Goal: Navigation & Orientation: Find specific page/section

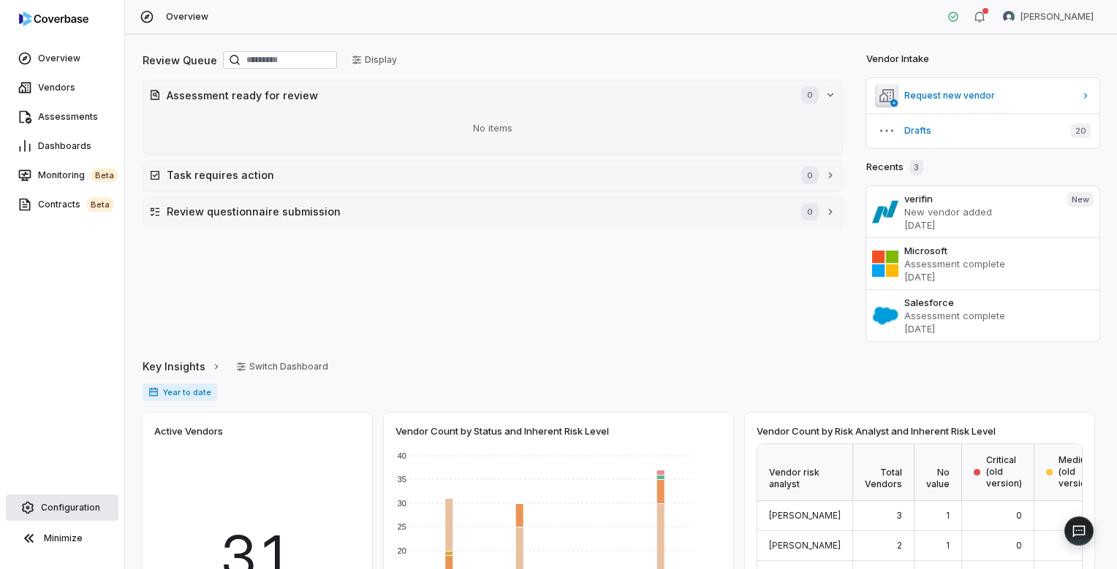
click at [72, 502] on span "Configuration" at bounding box center [70, 508] width 59 height 12
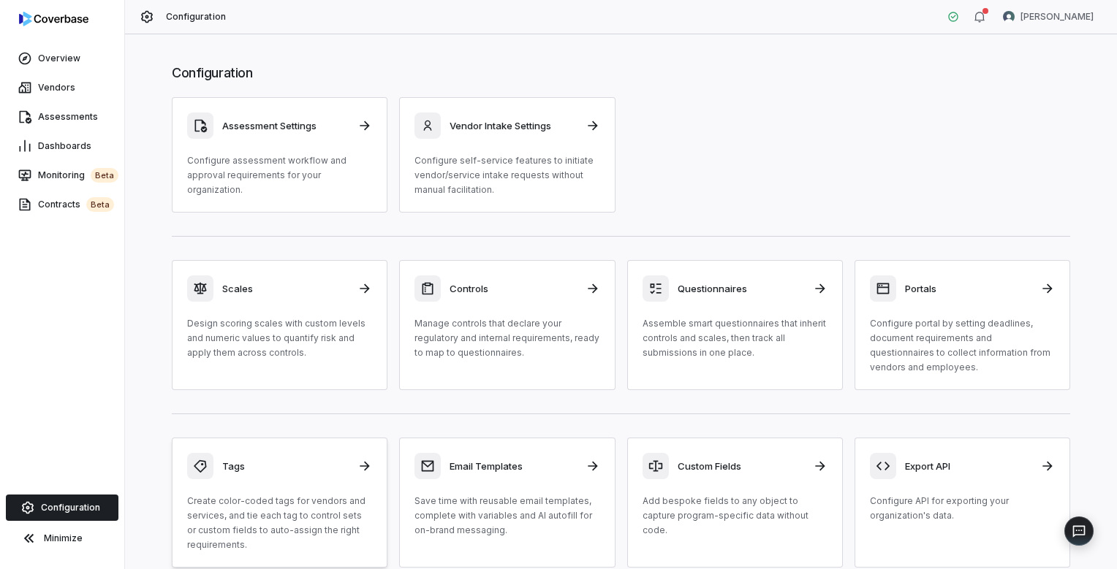
click at [318, 493] on div "Tags Create color-coded tags for vendors and services, and tie each tag to cont…" at bounding box center [279, 502] width 185 height 99
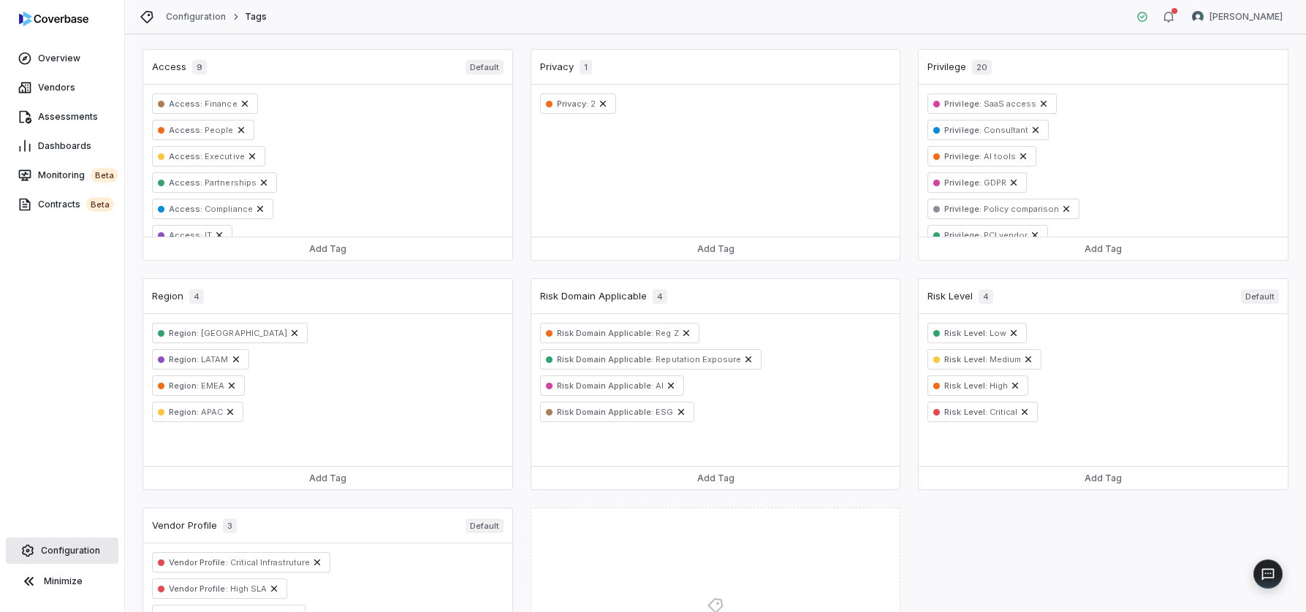
click at [90, 553] on span "Configuration" at bounding box center [70, 551] width 59 height 12
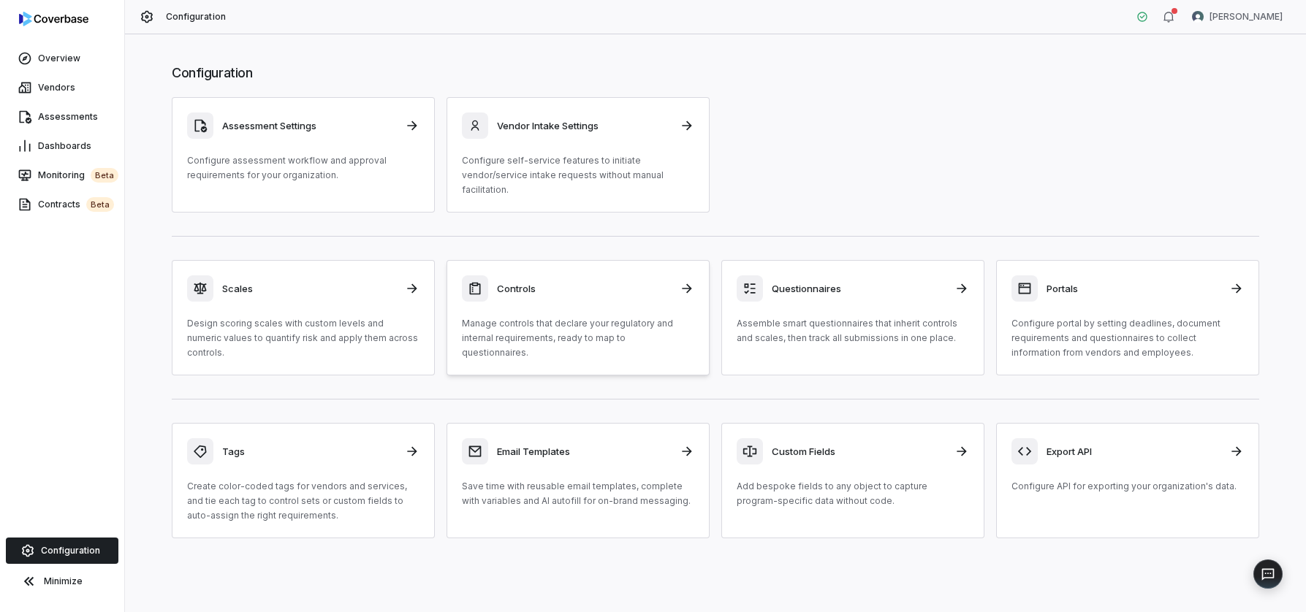
click at [503, 329] on p "Manage controls that declare your regulatory and internal requirements, ready t…" at bounding box center [578, 338] width 232 height 44
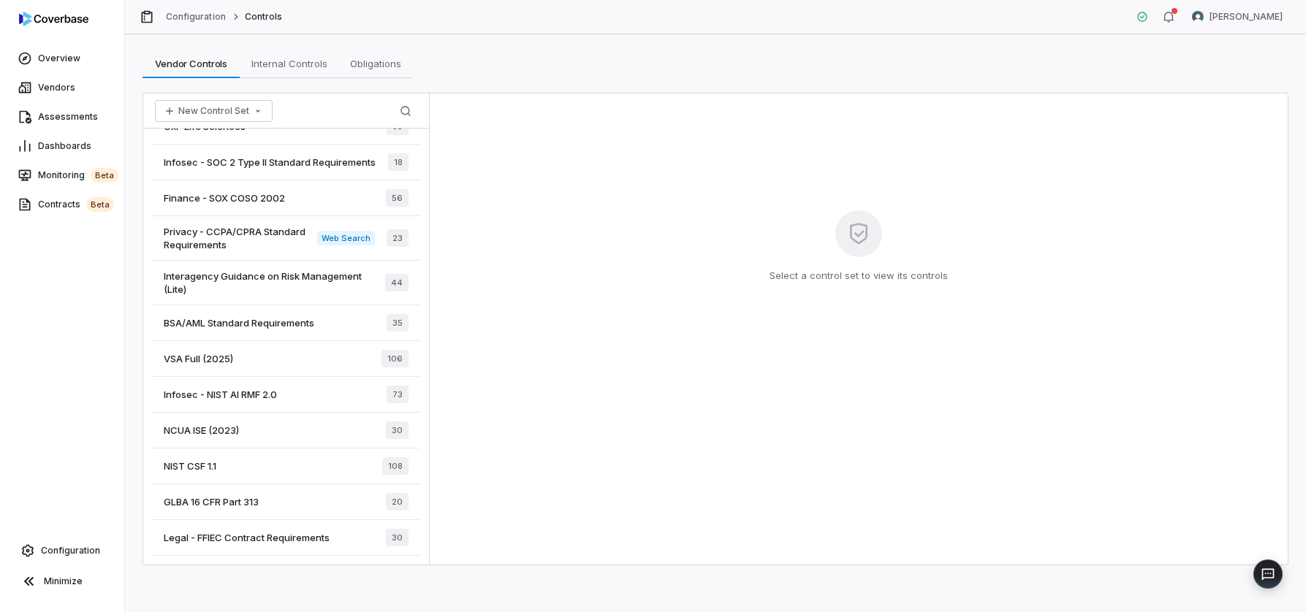
scroll to position [246, 0]
